Goal: Complete application form: Complete application form

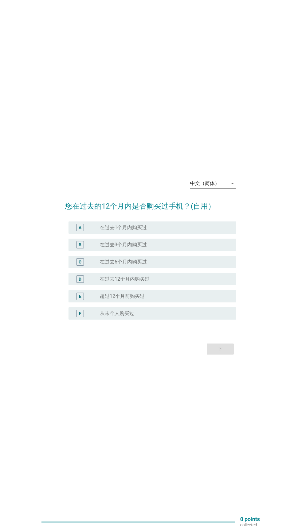
click at [232, 187] on icon "arrow_drop_down" at bounding box center [231, 183] width 7 height 7
click at [222, 239] on div "Bahasa Melayu" at bounding box center [213, 238] width 36 height 7
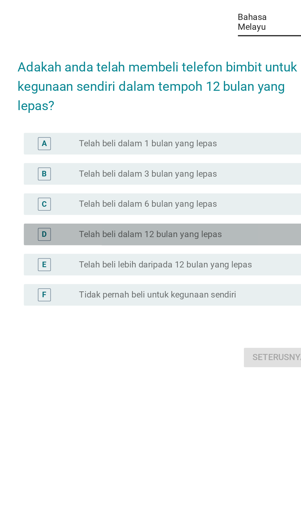
click at [188, 296] on div "radio_button_unchecked Telah beli dalam 12 bulan yang lepas" at bounding box center [163, 293] width 126 height 6
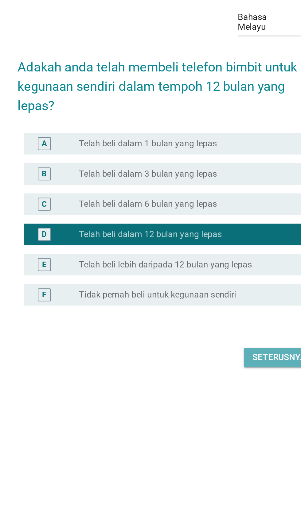
click at [205, 366] on div "Seterusnya" at bounding box center [213, 362] width 30 height 7
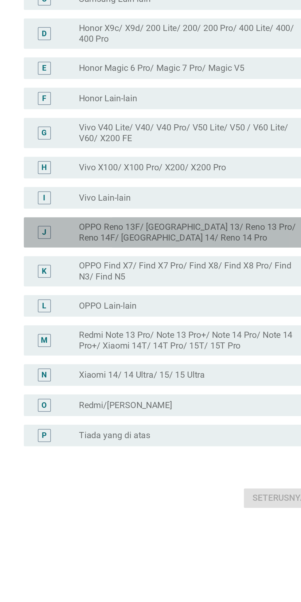
click at [178, 343] on label "OPPO Reno 13F/ [GEOGRAPHIC_DATA] 13/ Reno 13 Pro/ Reno 14F/ [GEOGRAPHIC_DATA] 1…" at bounding box center [163, 337] width 126 height 12
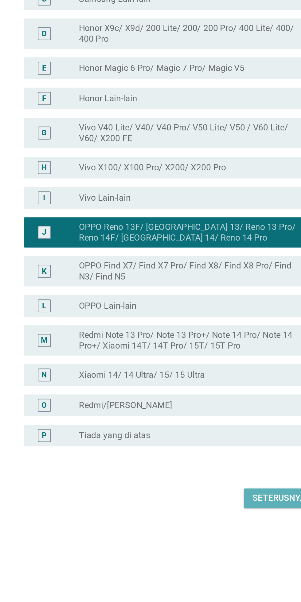
click at [202, 494] on button "Seterusnya" at bounding box center [213, 488] width 40 height 11
